Goal: Information Seeking & Learning: Learn about a topic

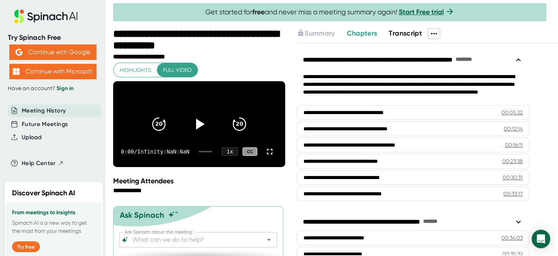
click at [411, 27] on div at bounding box center [335, 26] width 445 height 4
click at [409, 32] on span "Transcript" at bounding box center [404, 33] width 33 height 9
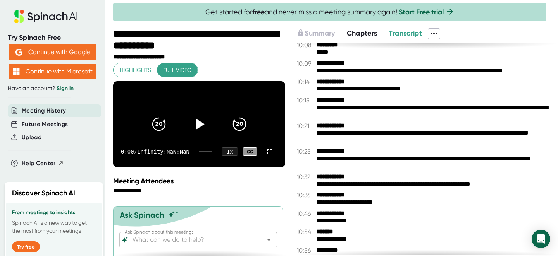
scroll to position [1017, 0]
